Goal: Use online tool/utility: Utilize a website feature to perform a specific function

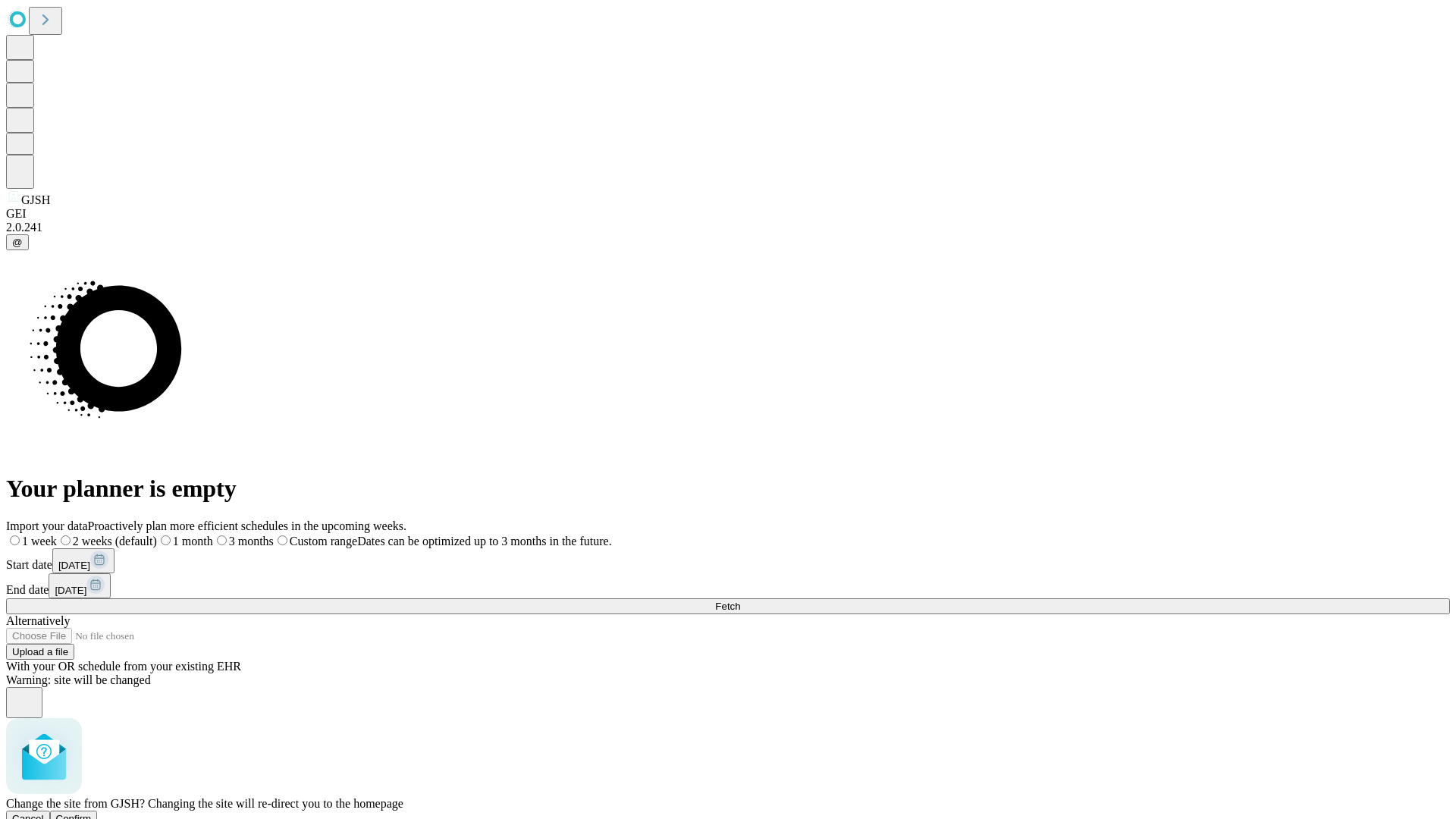
click at [92, 813] on span "Confirm" at bounding box center [74, 819] width 36 height 11
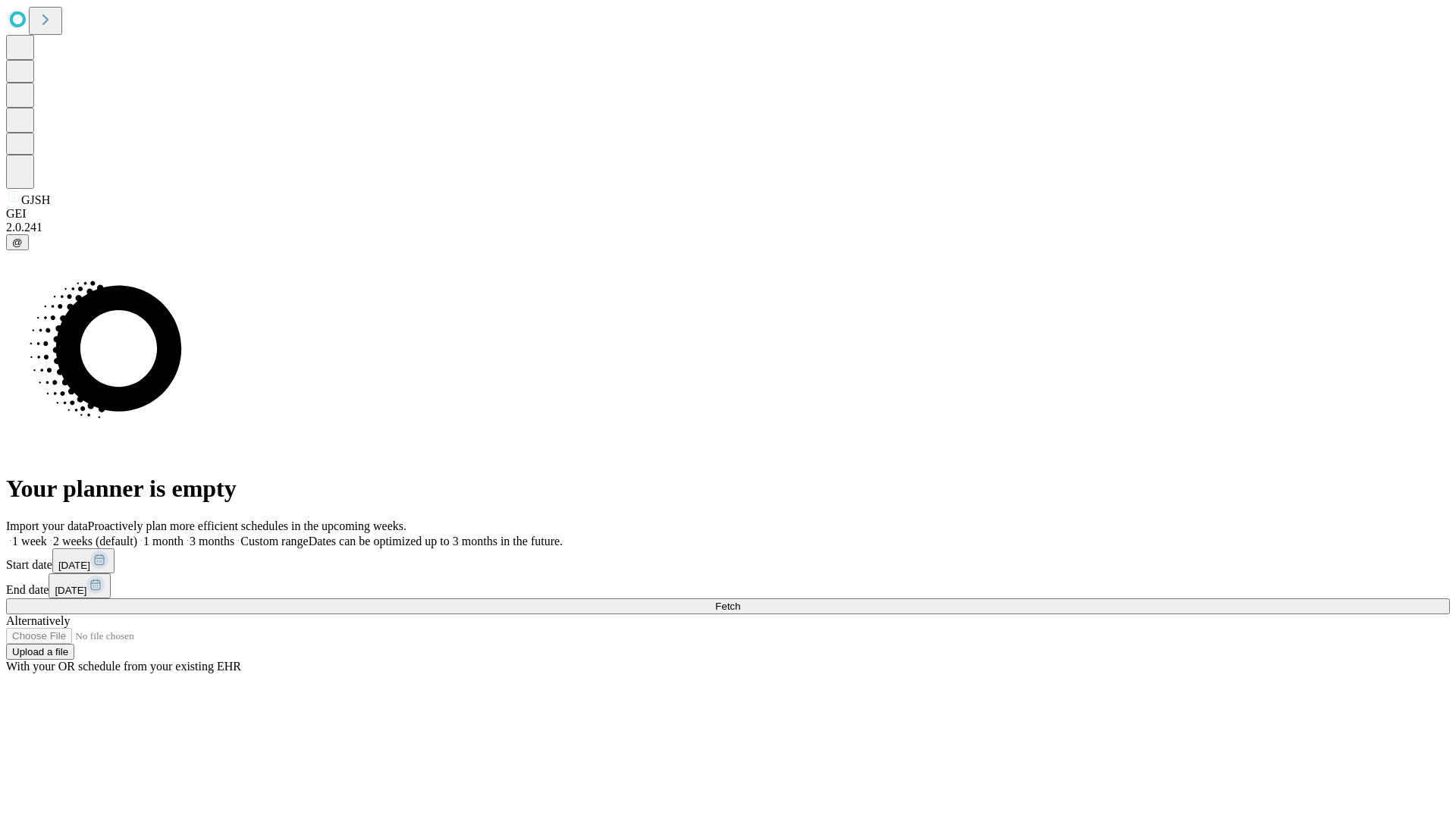
click at [184, 535] on label "1 month" at bounding box center [160, 541] width 47 height 13
click at [740, 601] on span "Fetch" at bounding box center [727, 606] width 25 height 11
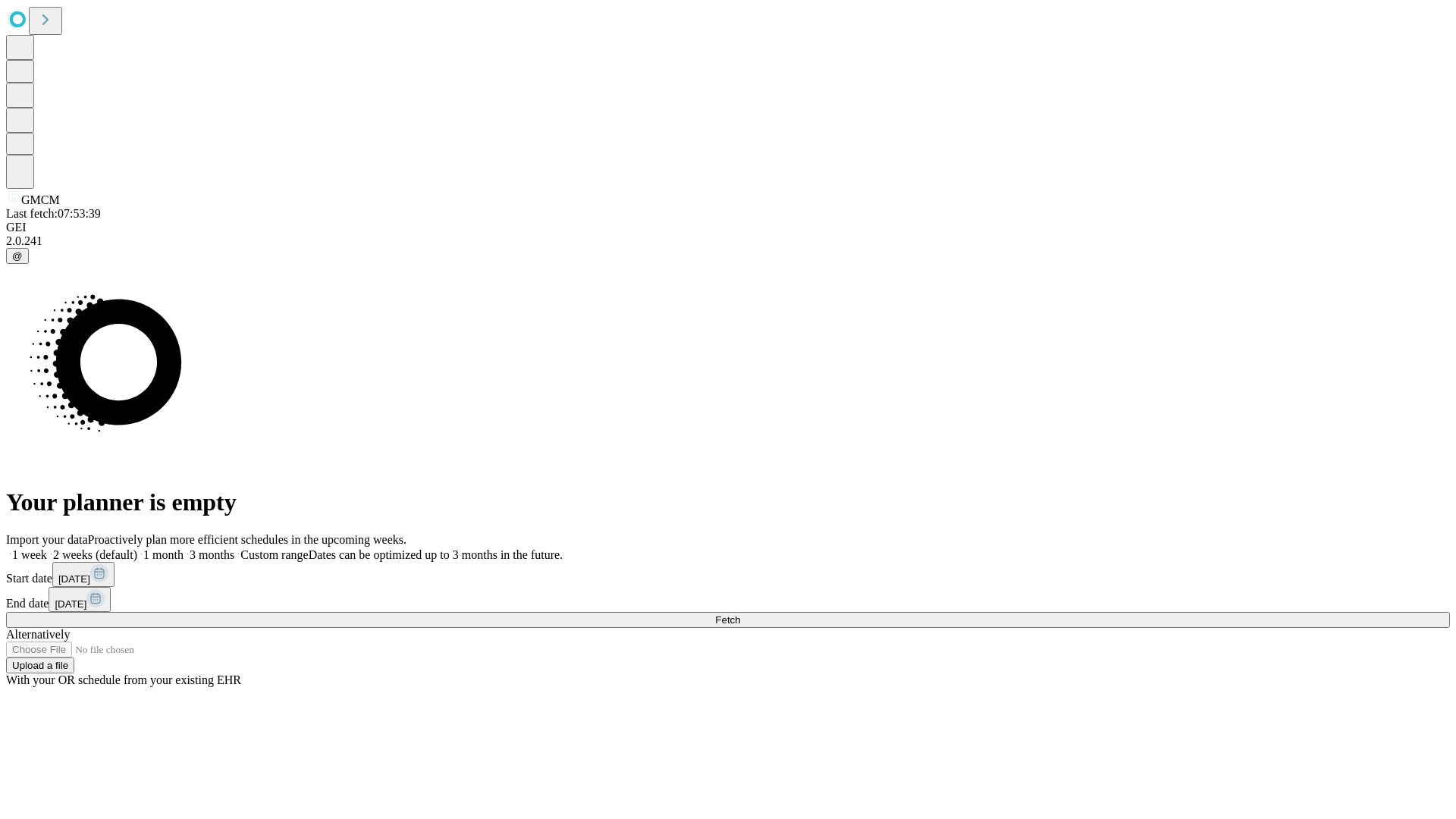
click at [184, 548] on label "1 month" at bounding box center [160, 555] width 47 height 13
click at [740, 615] on span "Fetch" at bounding box center [727, 620] width 25 height 11
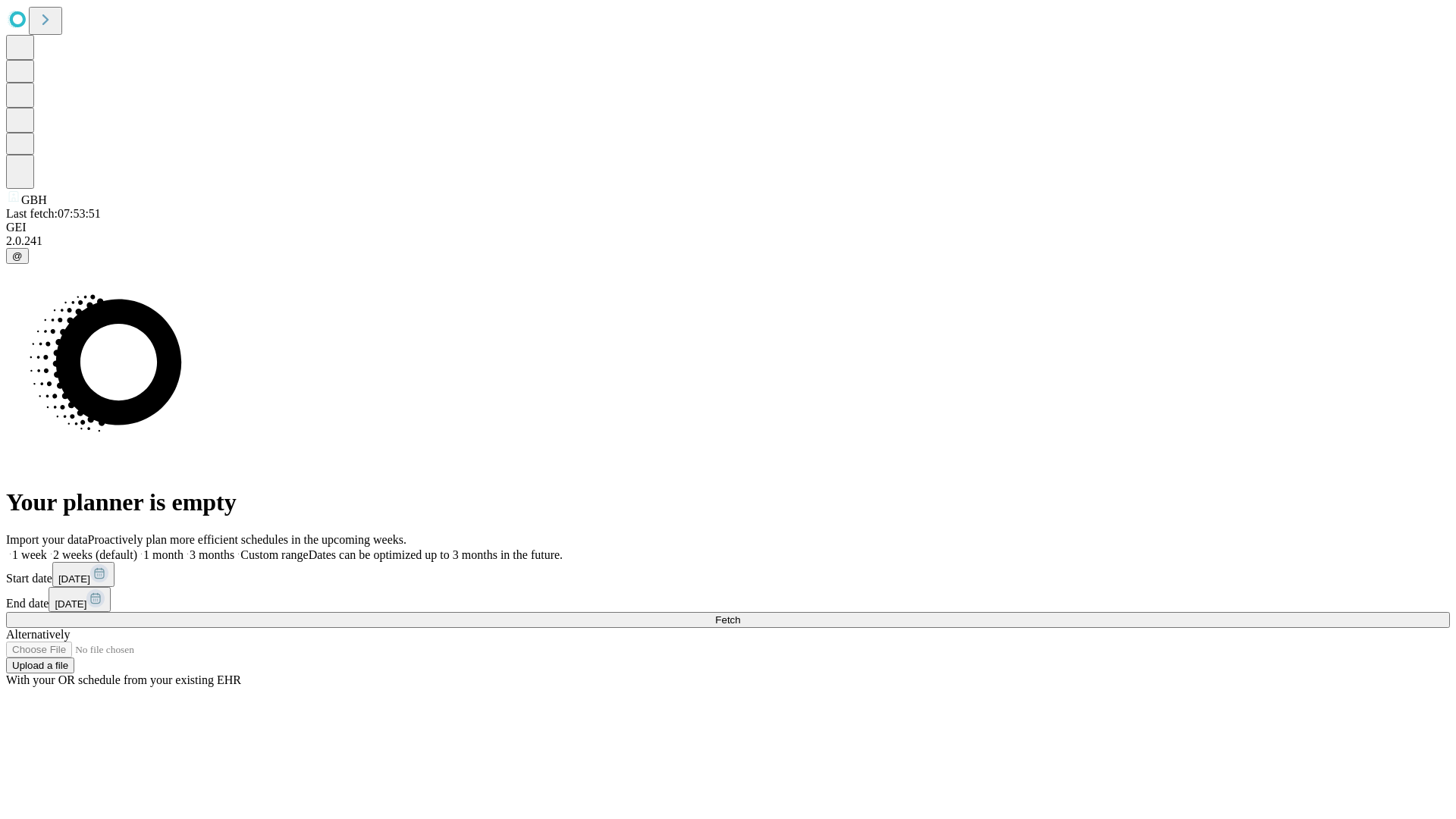
click at [184, 548] on label "1 month" at bounding box center [160, 555] width 47 height 13
click at [740, 615] on span "Fetch" at bounding box center [727, 620] width 25 height 11
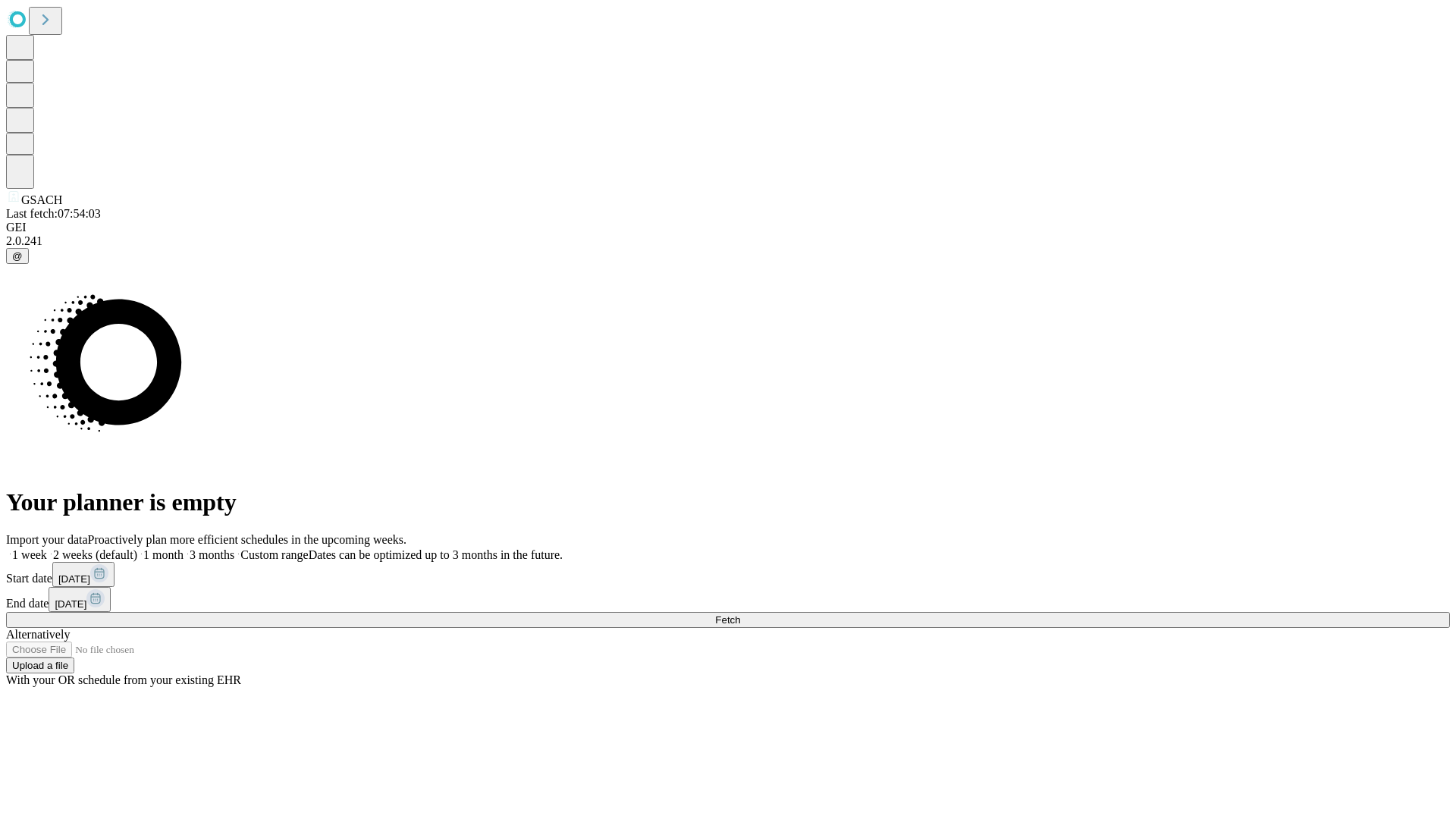
click at [184, 548] on label "1 month" at bounding box center [160, 555] width 47 height 13
click at [740, 615] on span "Fetch" at bounding box center [727, 620] width 25 height 11
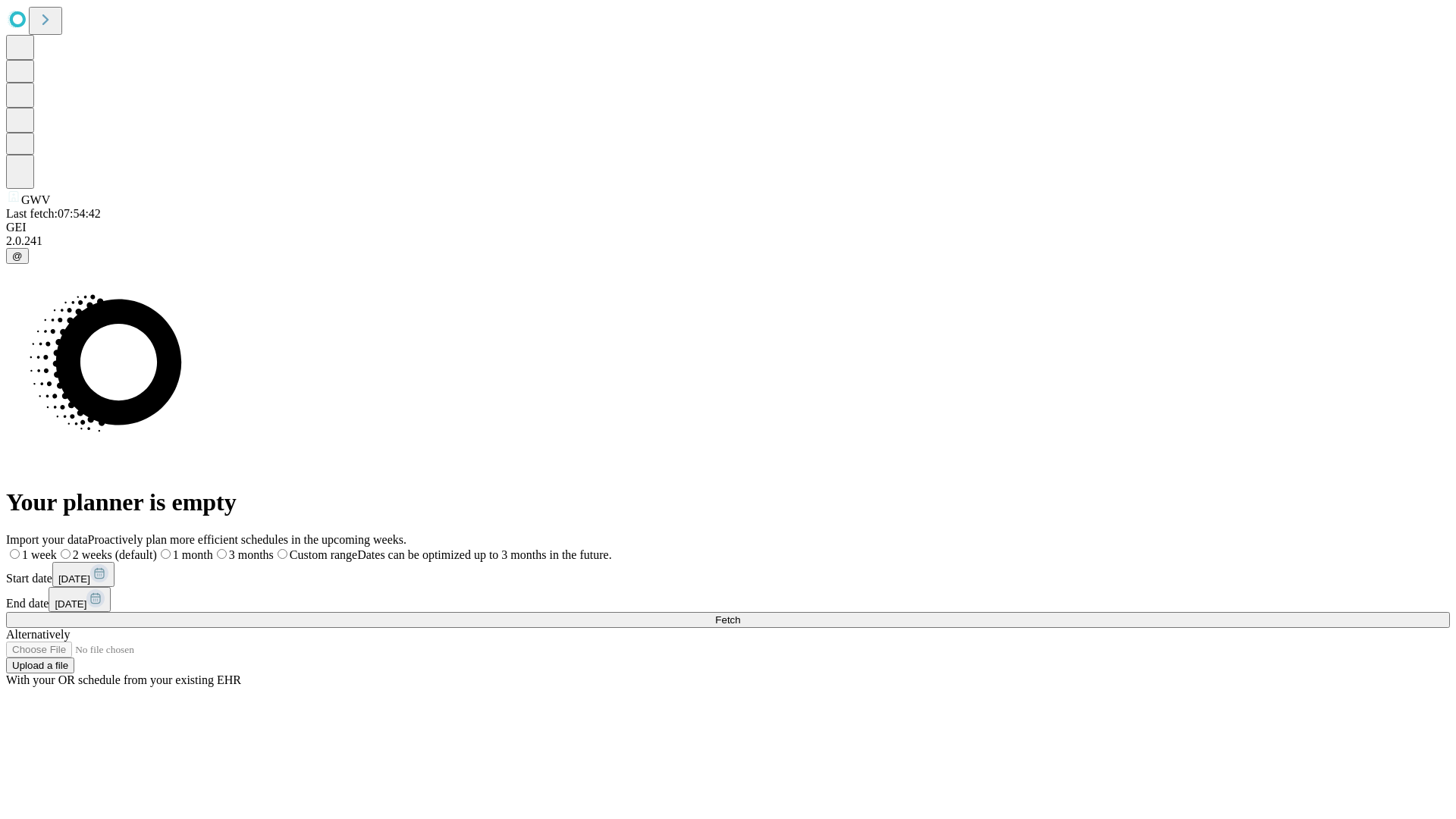
click at [213, 548] on label "1 month" at bounding box center [185, 555] width 56 height 13
click at [740, 615] on span "Fetch" at bounding box center [727, 620] width 25 height 11
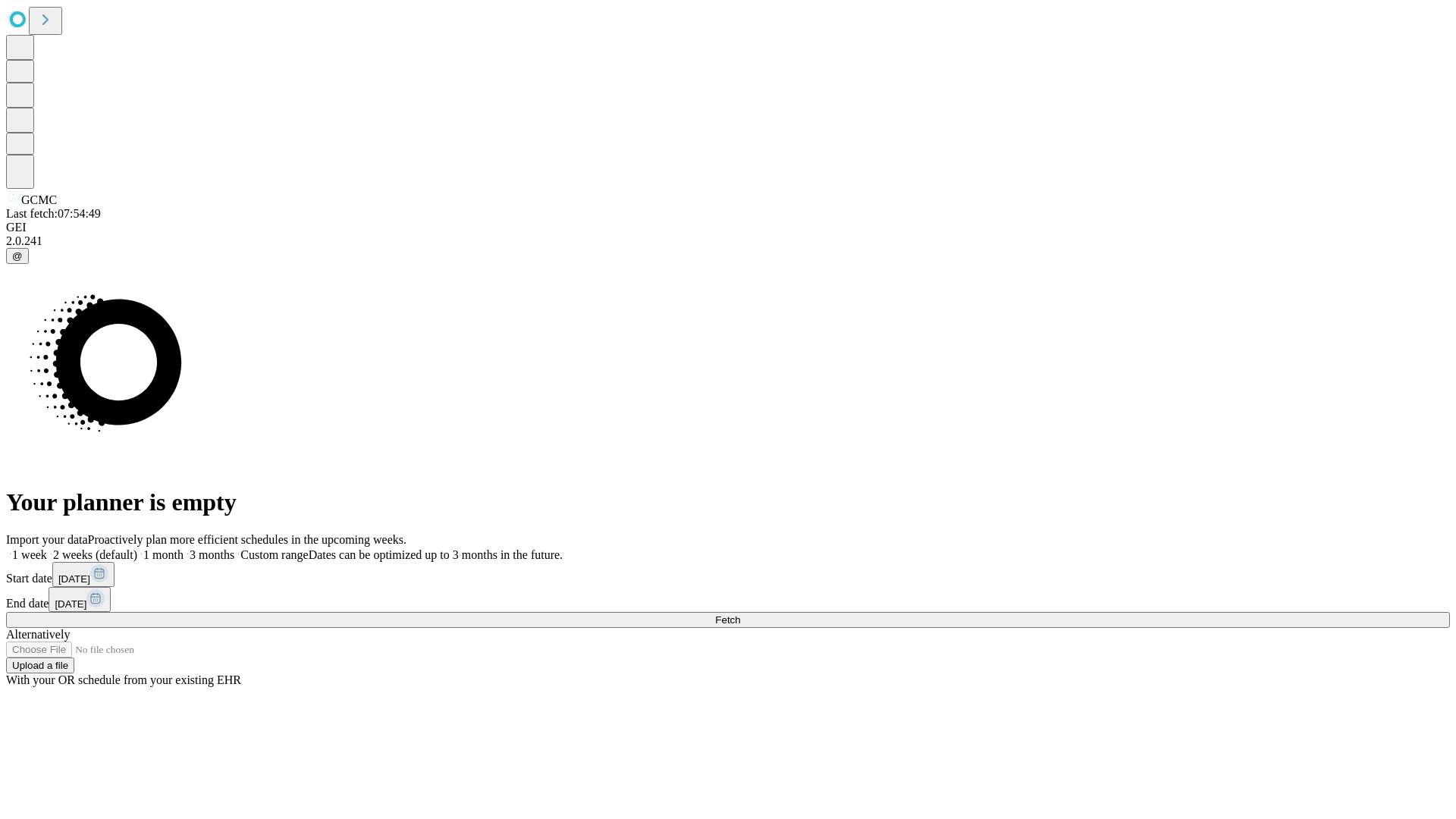
click at [184, 548] on label "1 month" at bounding box center [160, 555] width 47 height 13
click at [740, 615] on span "Fetch" at bounding box center [727, 620] width 25 height 11
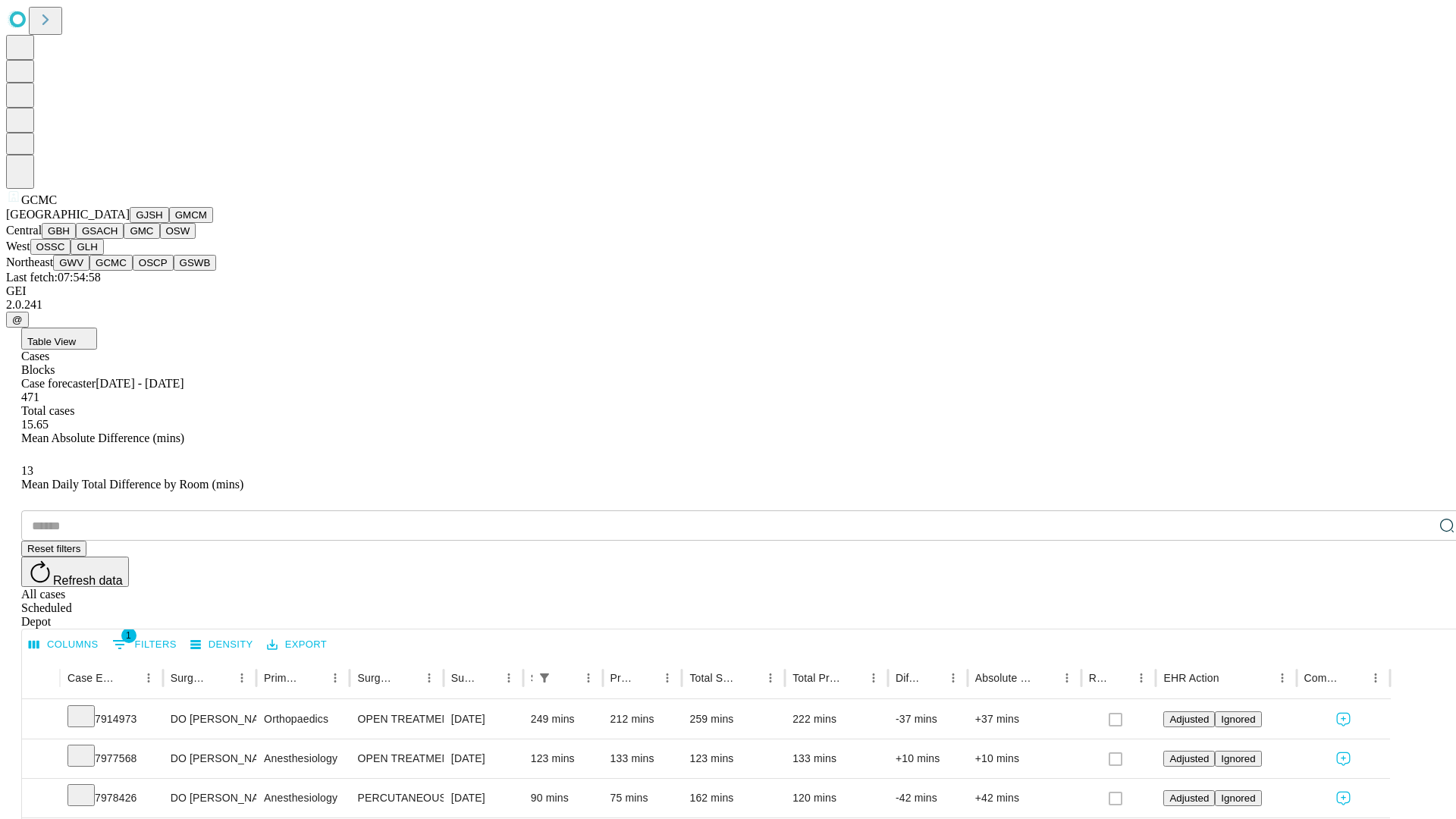
click at [132, 271] on button "OSCP" at bounding box center [153, 262] width 41 height 16
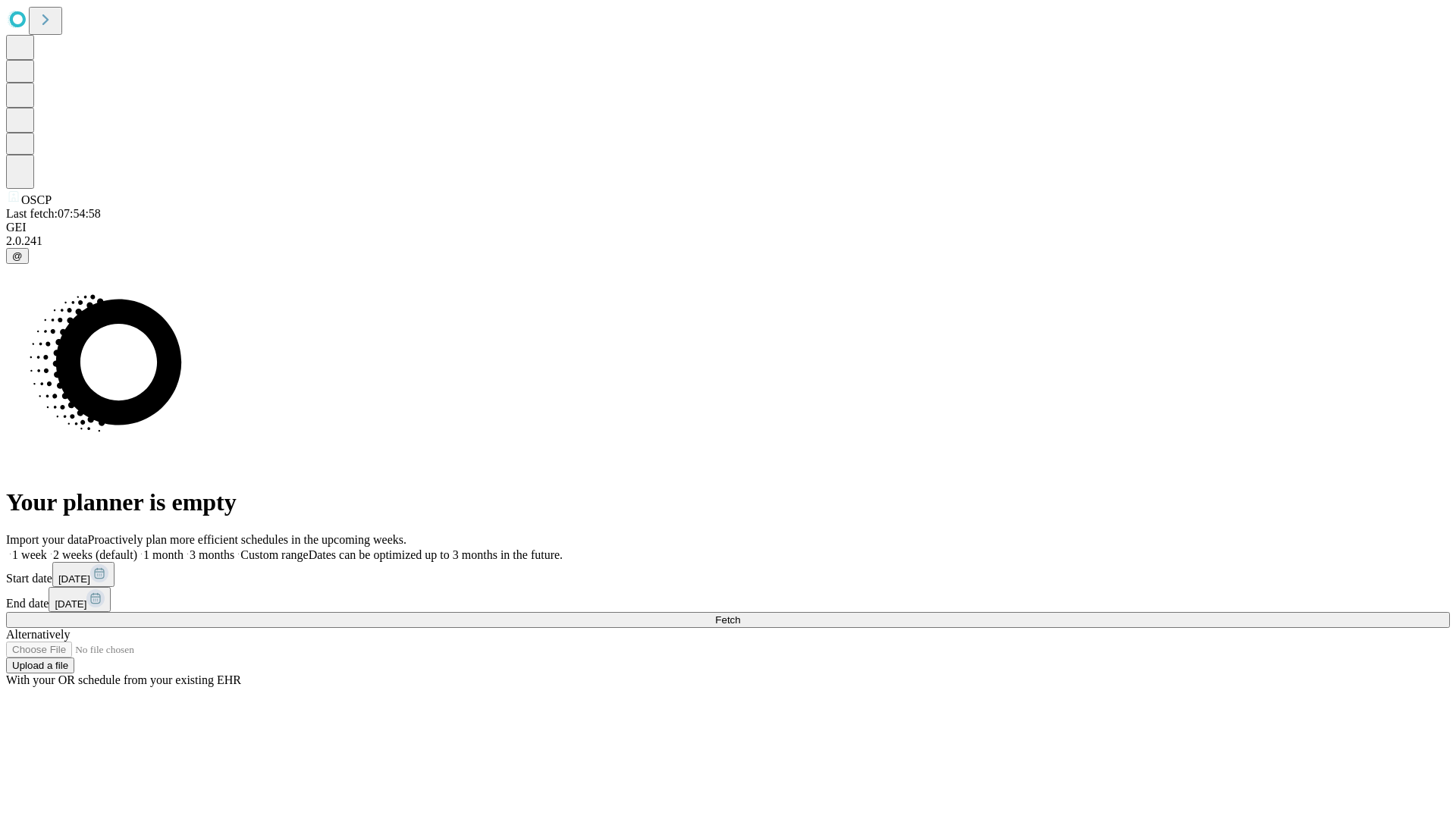
click at [184, 548] on label "1 month" at bounding box center [160, 555] width 47 height 13
click at [740, 615] on span "Fetch" at bounding box center [727, 620] width 25 height 11
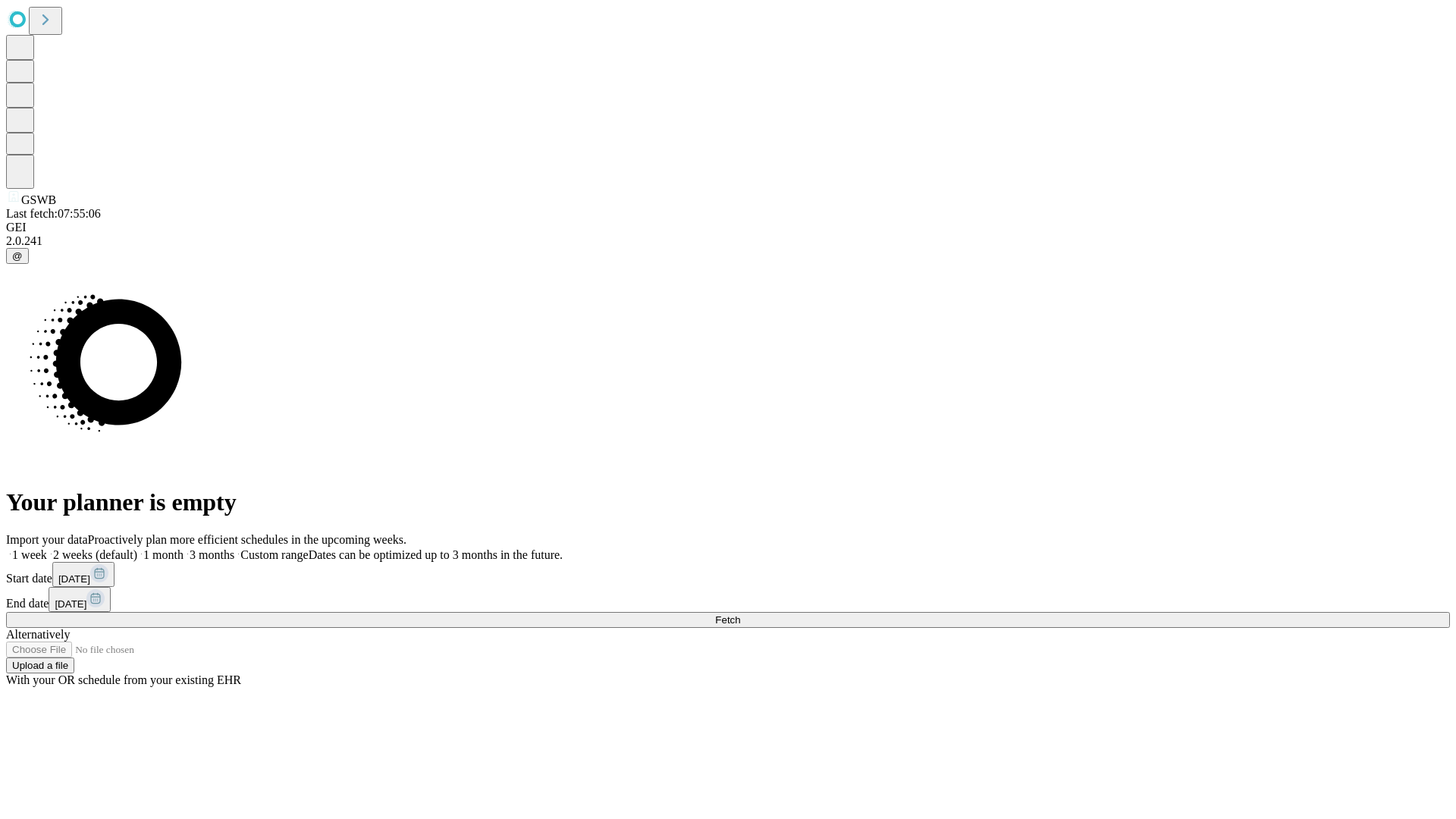
click at [184, 548] on label "1 month" at bounding box center [160, 555] width 47 height 13
click at [740, 615] on span "Fetch" at bounding box center [727, 620] width 25 height 11
